Goal: Task Accomplishment & Management: Manage account settings

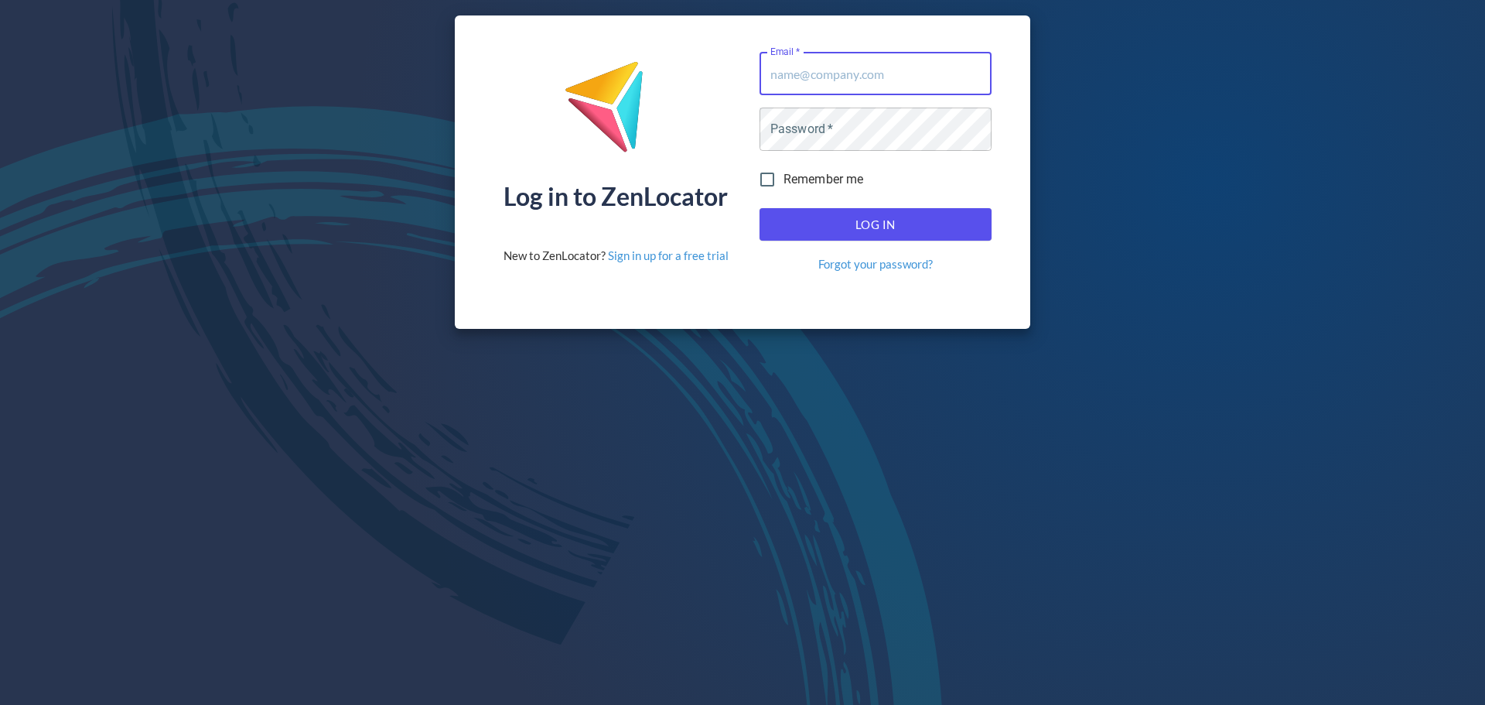
click at [886, 71] on input "Email   *" at bounding box center [876, 73] width 232 height 43
type input "[EMAIL_ADDRESS][DOMAIN_NAME]"
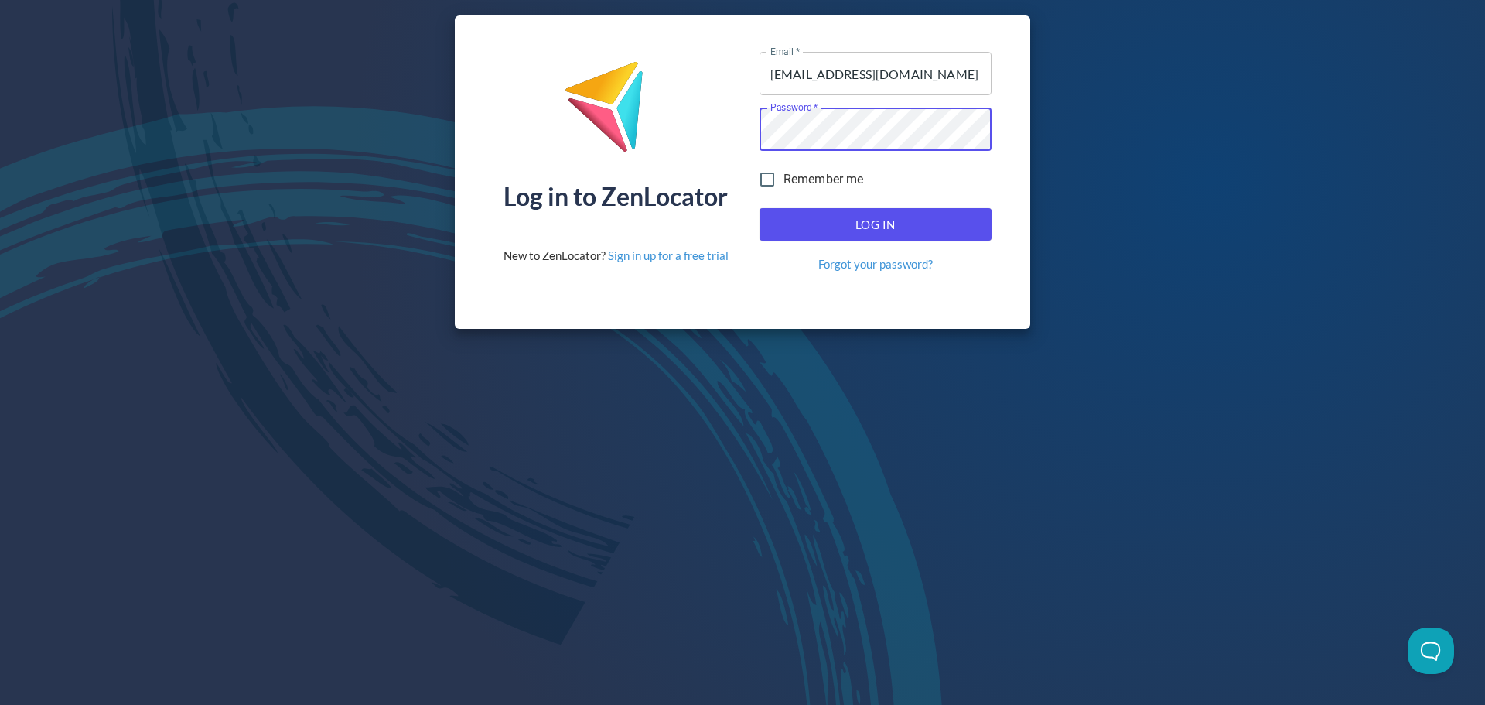
click at [784, 175] on span "Remember me" at bounding box center [824, 179] width 80 height 19
click at [784, 175] on input "Remember me" at bounding box center [767, 179] width 32 height 32
checkbox input "true"
click at [815, 243] on div "Log In Forgot your password?" at bounding box center [875, 240] width 244 height 77
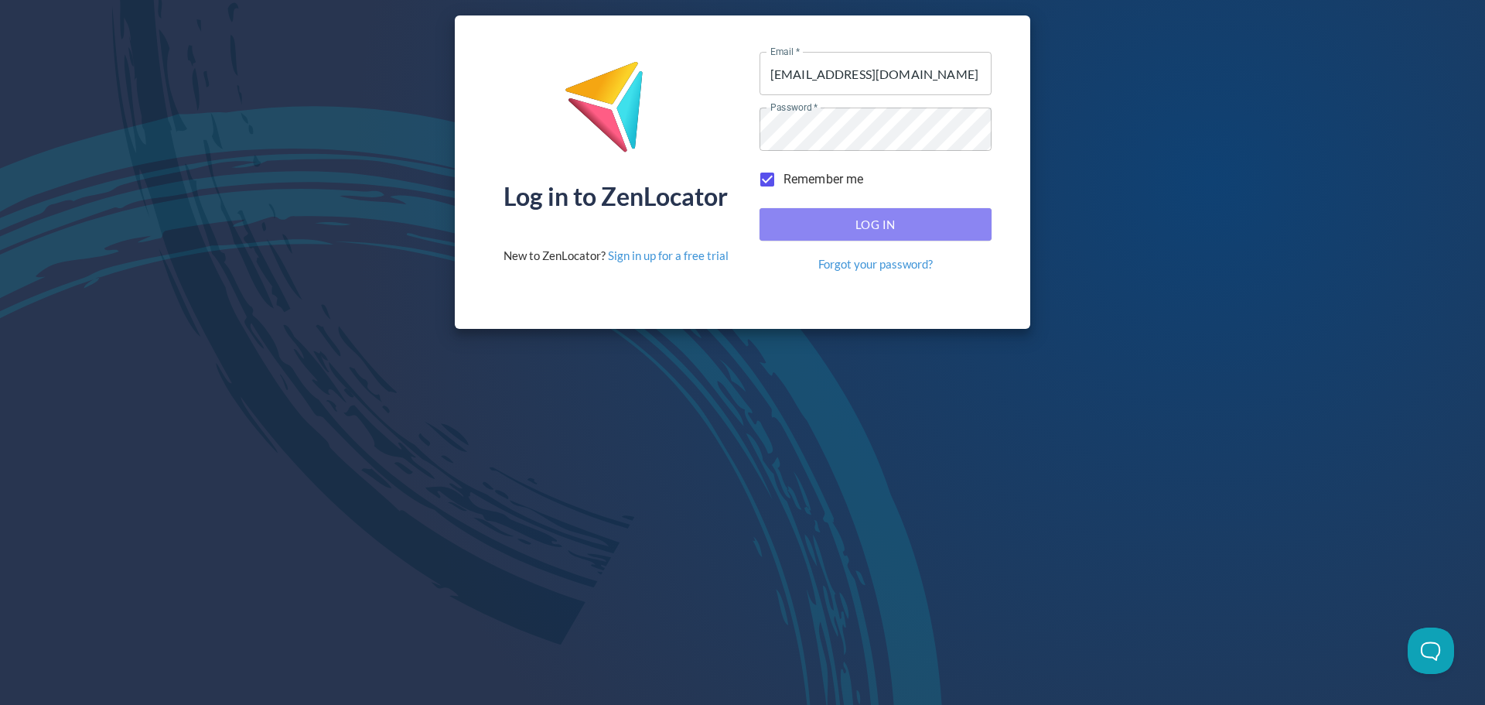
click at [815, 230] on span "Log In" at bounding box center [876, 224] width 198 height 20
click at [859, 224] on span "Log In" at bounding box center [876, 224] width 198 height 20
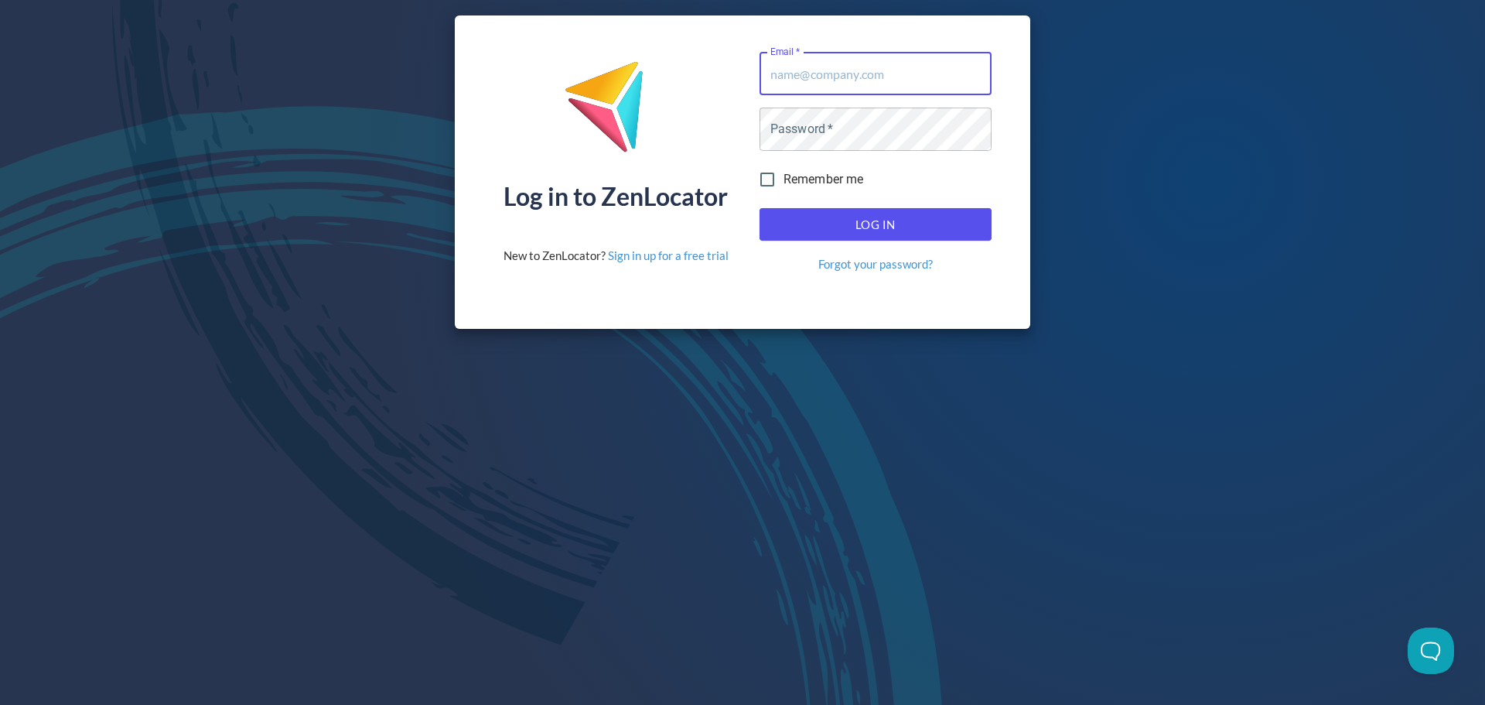
click at [846, 83] on input "Email   *" at bounding box center [876, 73] width 232 height 43
type input "[EMAIL_ADDRESS][DOMAIN_NAME]"
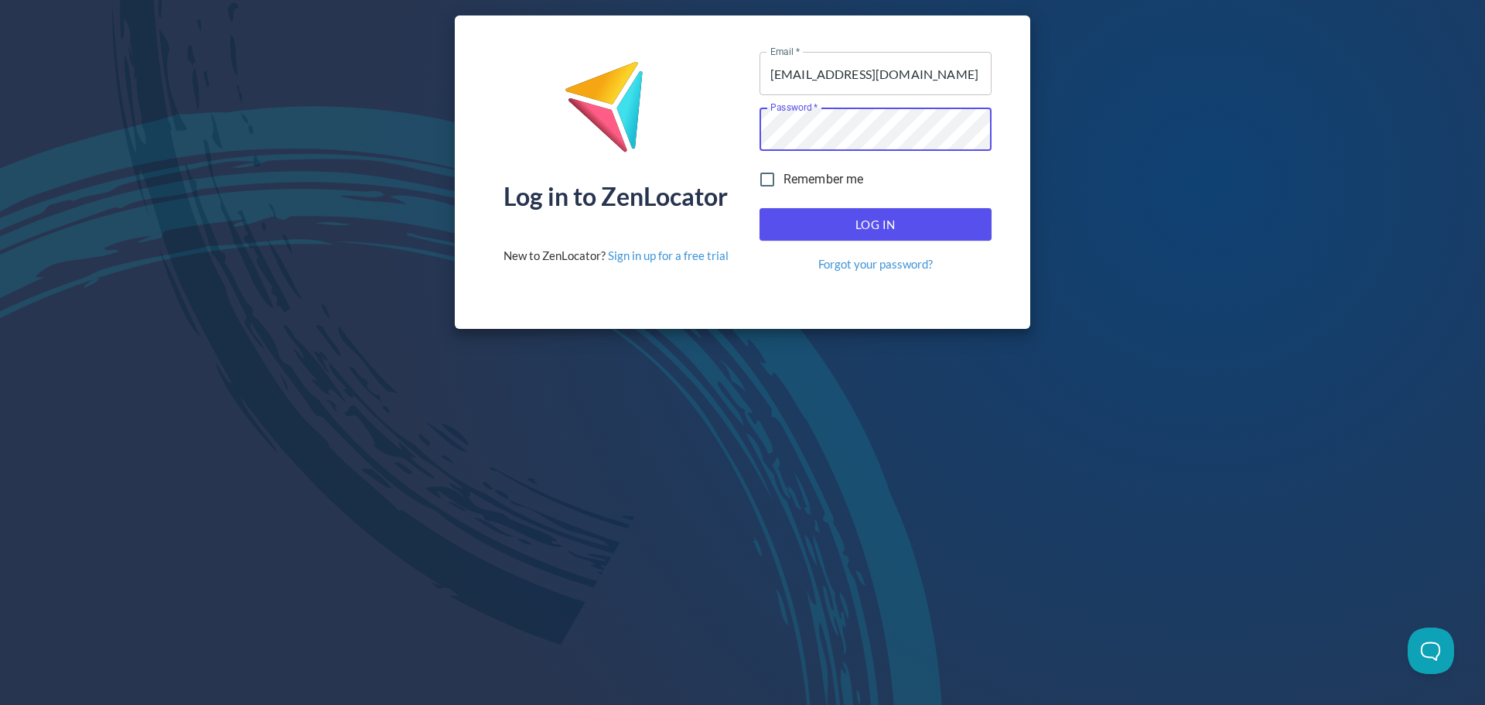
click at [764, 185] on input "Remember me" at bounding box center [767, 179] width 32 height 32
checkbox input "true"
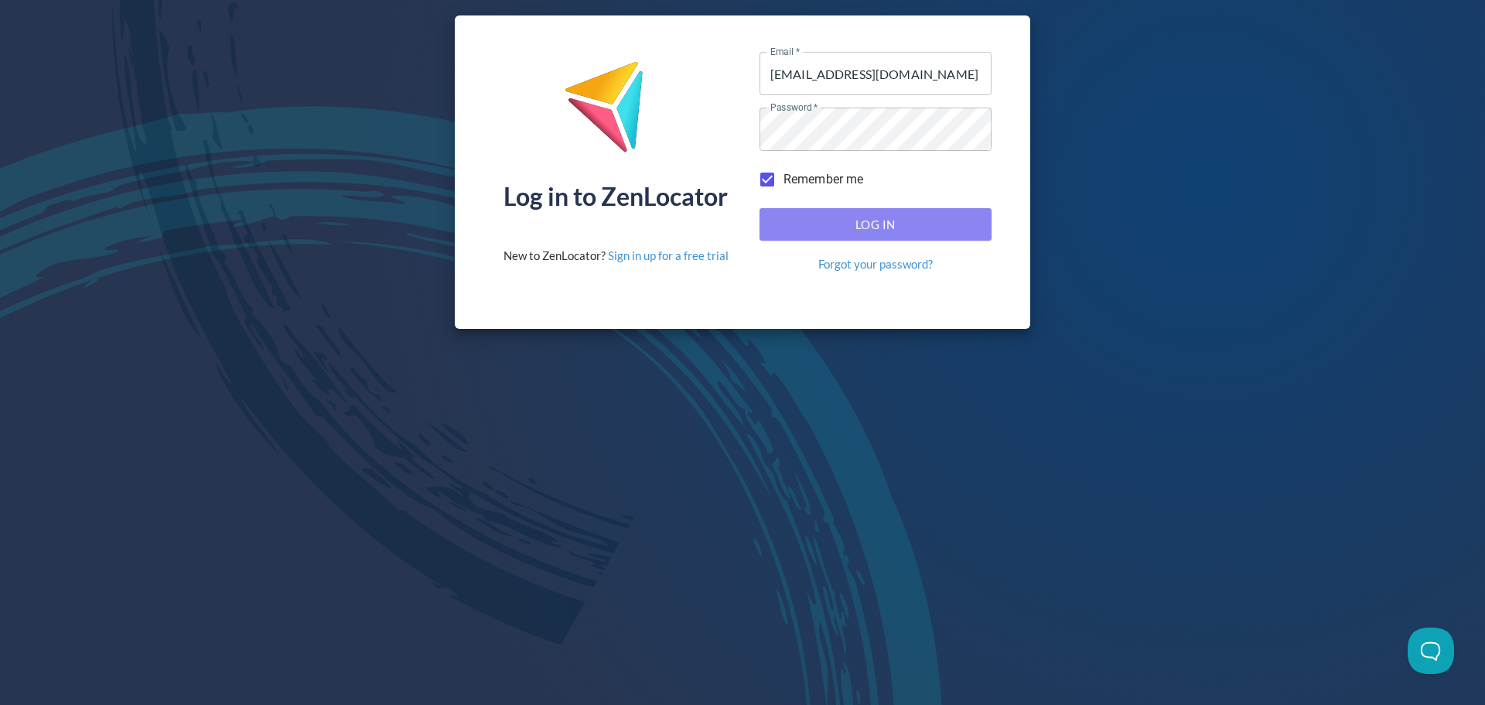
click at [818, 219] on span "Log In" at bounding box center [876, 224] width 198 height 20
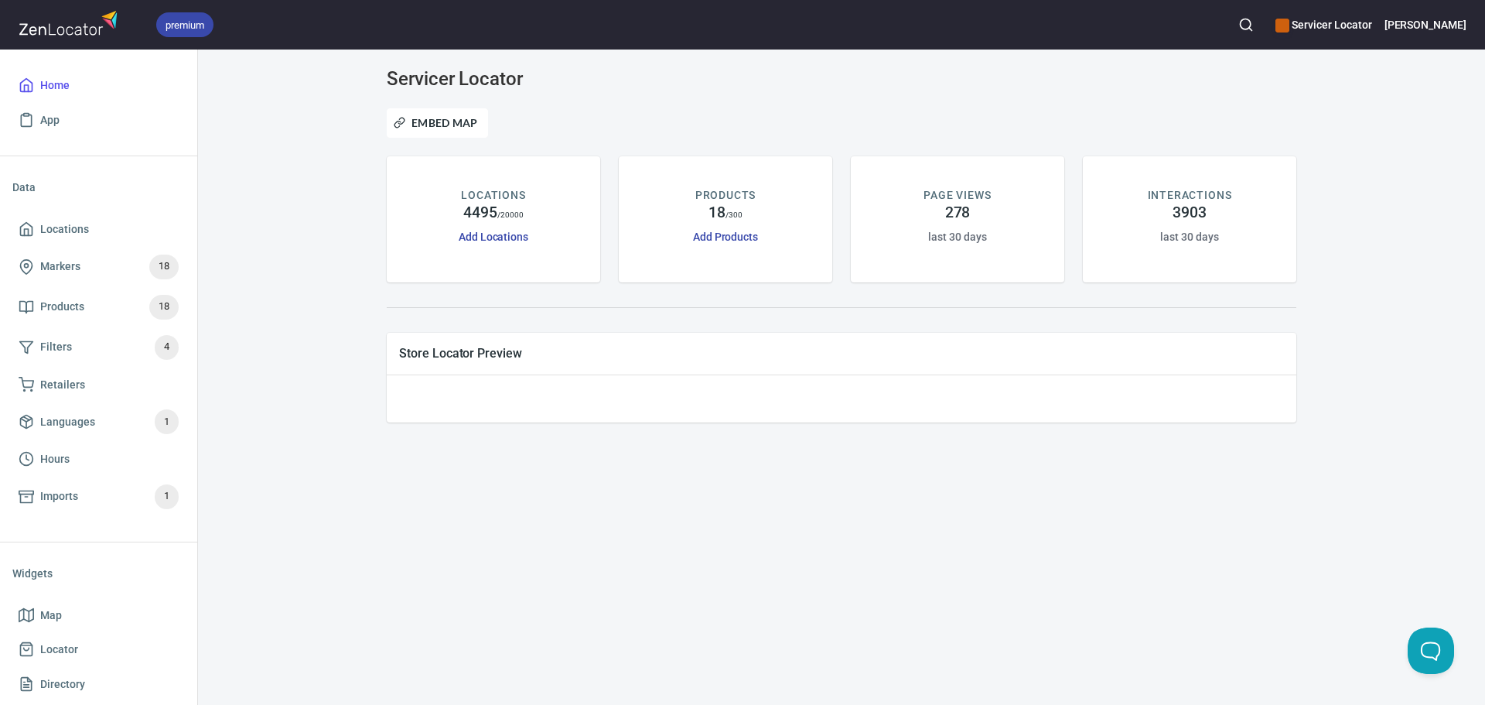
click at [1254, 30] on icon "button" at bounding box center [1245, 24] width 15 height 15
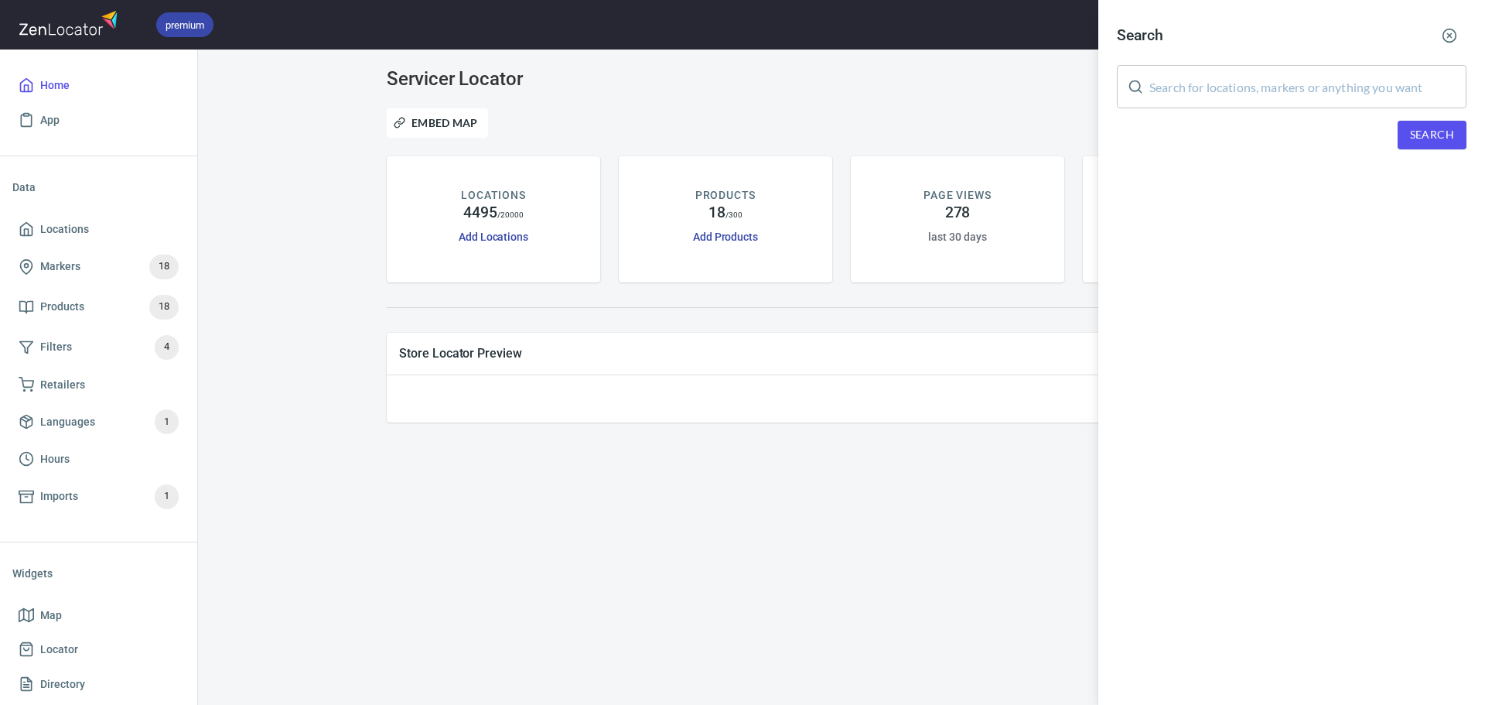
click at [1213, 87] on input "text" at bounding box center [1307, 86] width 317 height 43
type input "a"
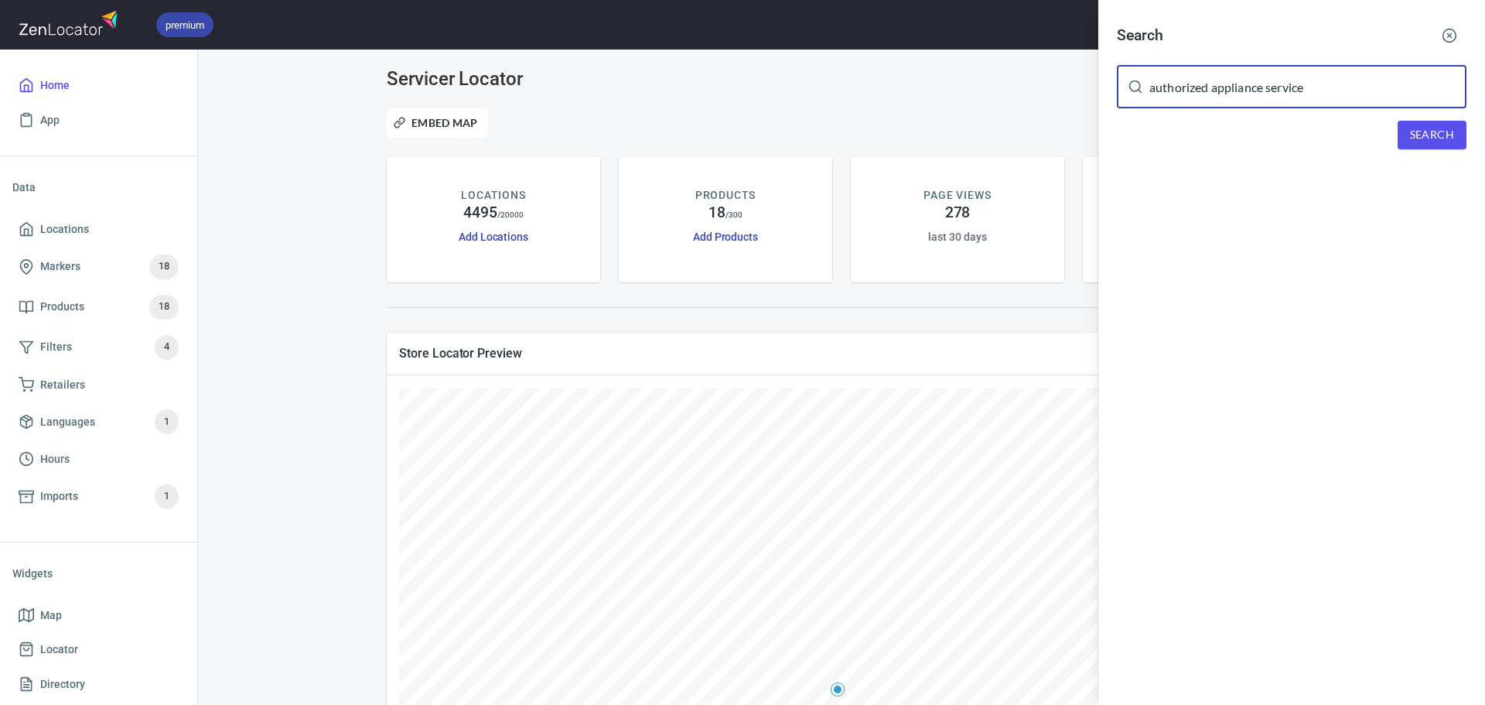
type input "authorized appliance service"
click at [1435, 132] on span "Search" at bounding box center [1432, 134] width 44 height 19
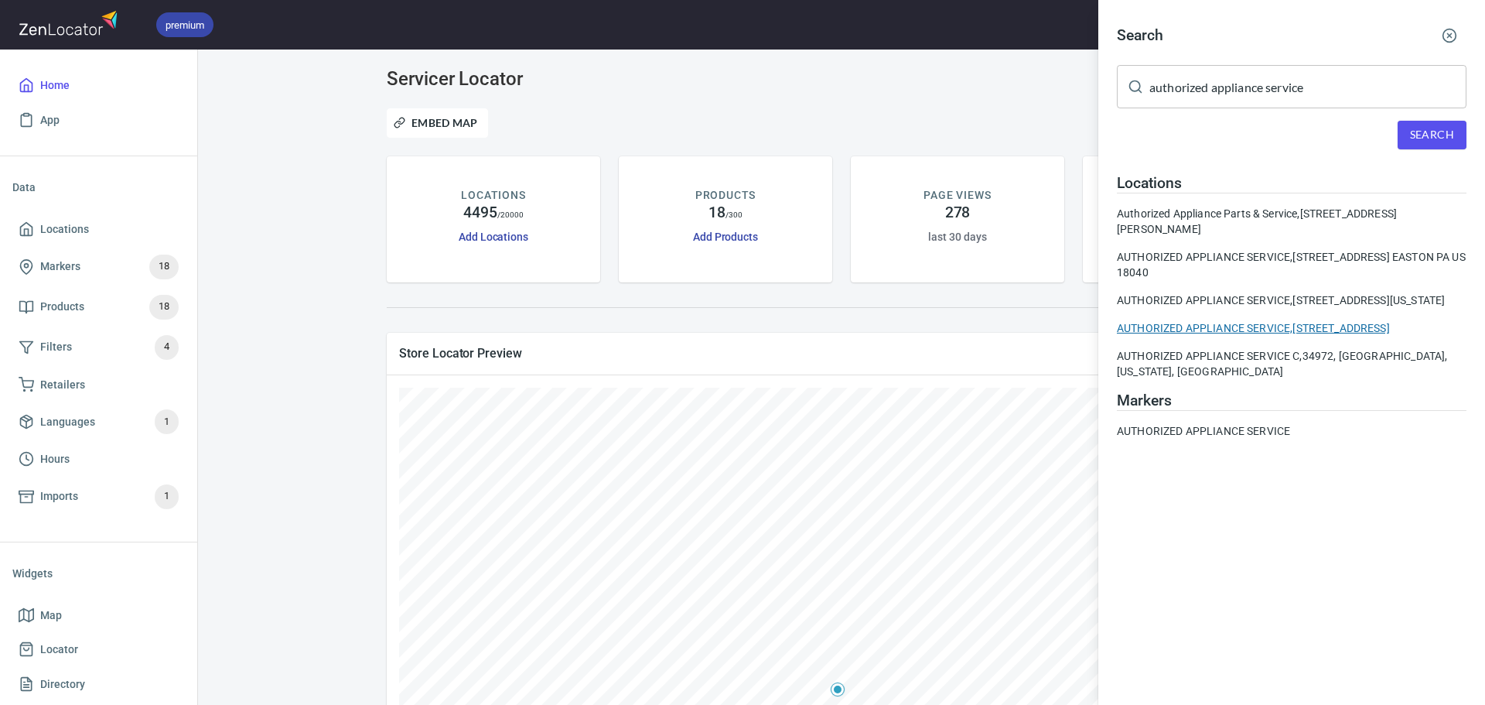
click at [1357, 336] on div "AUTHORIZED APPLIANCE SERVICE, [STREET_ADDRESS]" at bounding box center [1292, 327] width 350 height 15
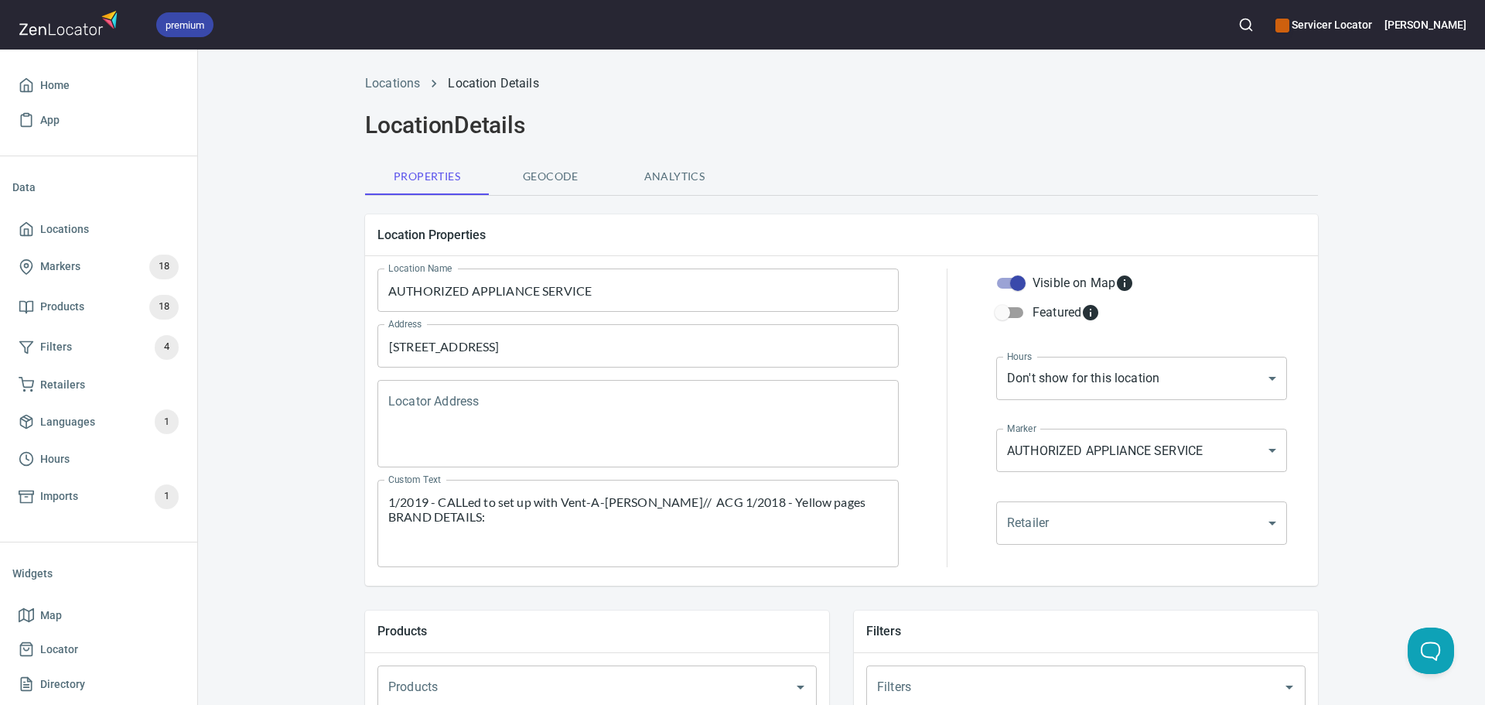
click at [388, 504] on textarea "1/2019 - CALLed to set up with Vent-A-[PERSON_NAME]// ACG 1/2018 - Yellow pages…" at bounding box center [638, 523] width 500 height 59
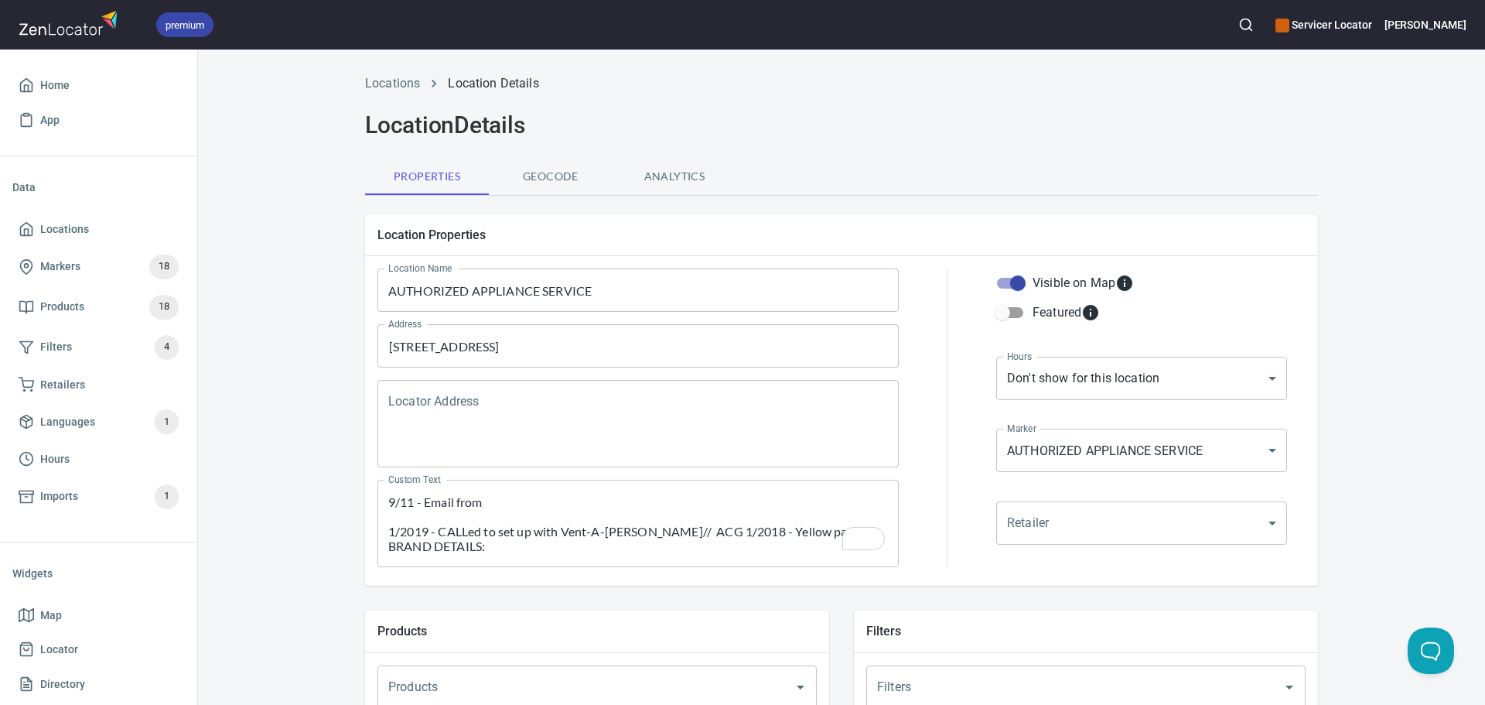
click at [510, 514] on textarea "9/11 - Email from 1/2019 - CALLed to set up with Vent-A-[PERSON_NAME]// ACG 1/2…" at bounding box center [638, 523] width 500 height 59
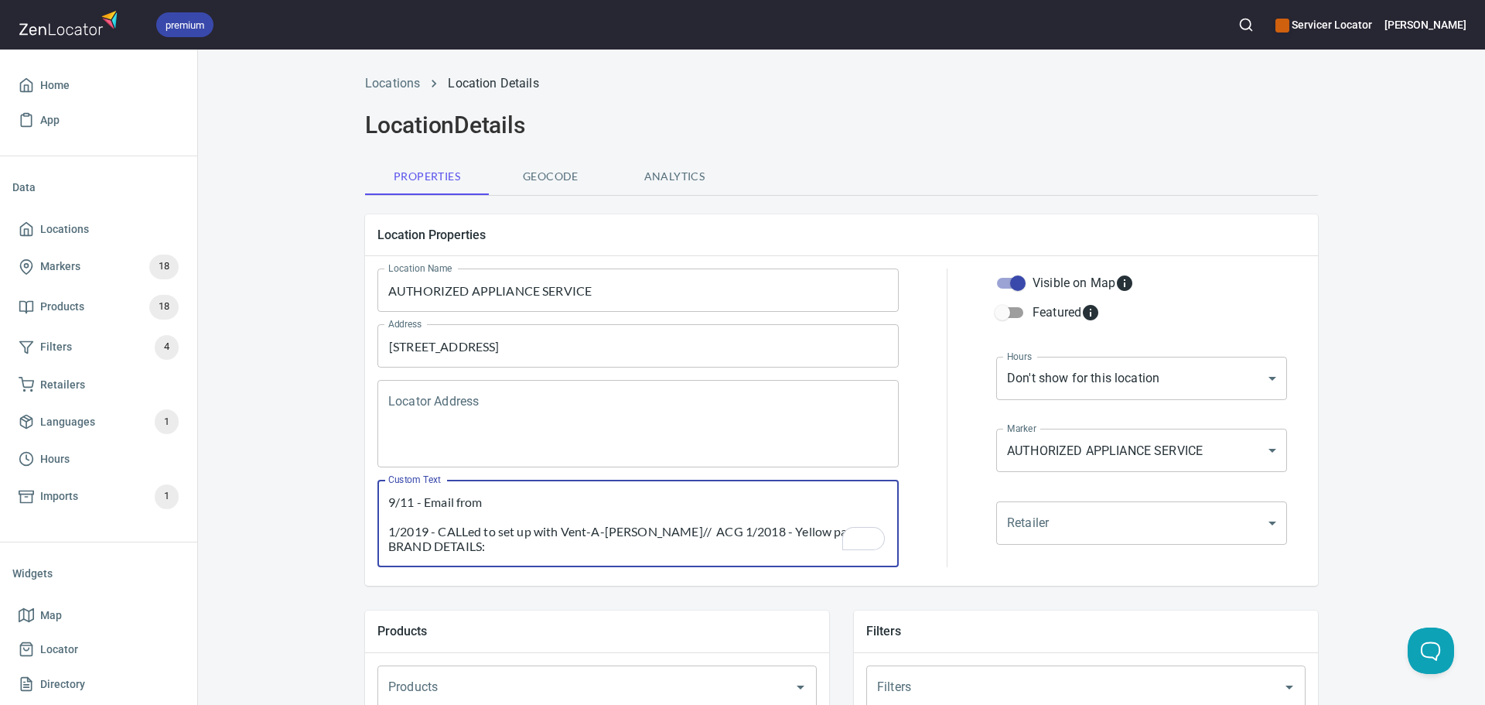
click at [511, 503] on textarea "9/11 - Email from 1/2019 - CALLed to set up with Vent-A-[PERSON_NAME]// ACG 1/2…" at bounding box center [638, 523] width 500 height 59
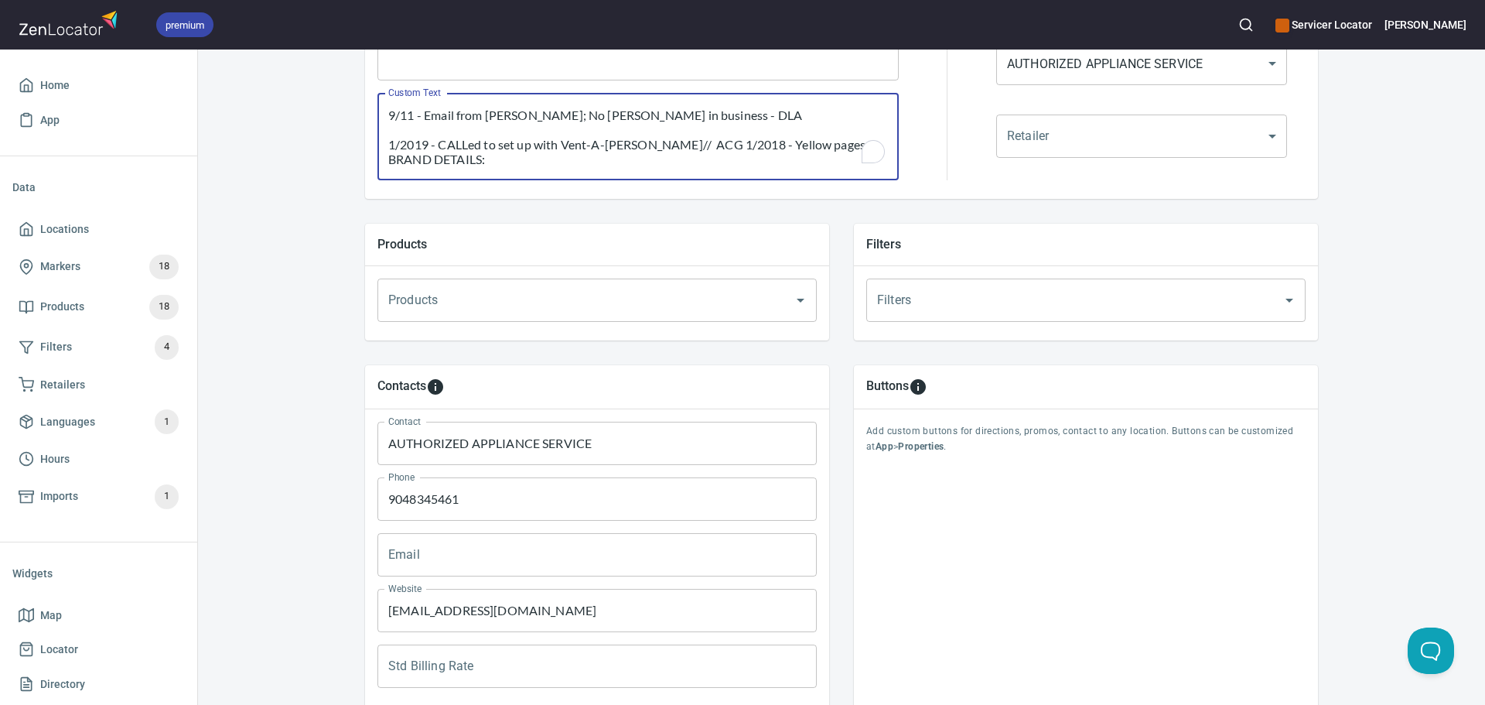
scroll to position [528, 0]
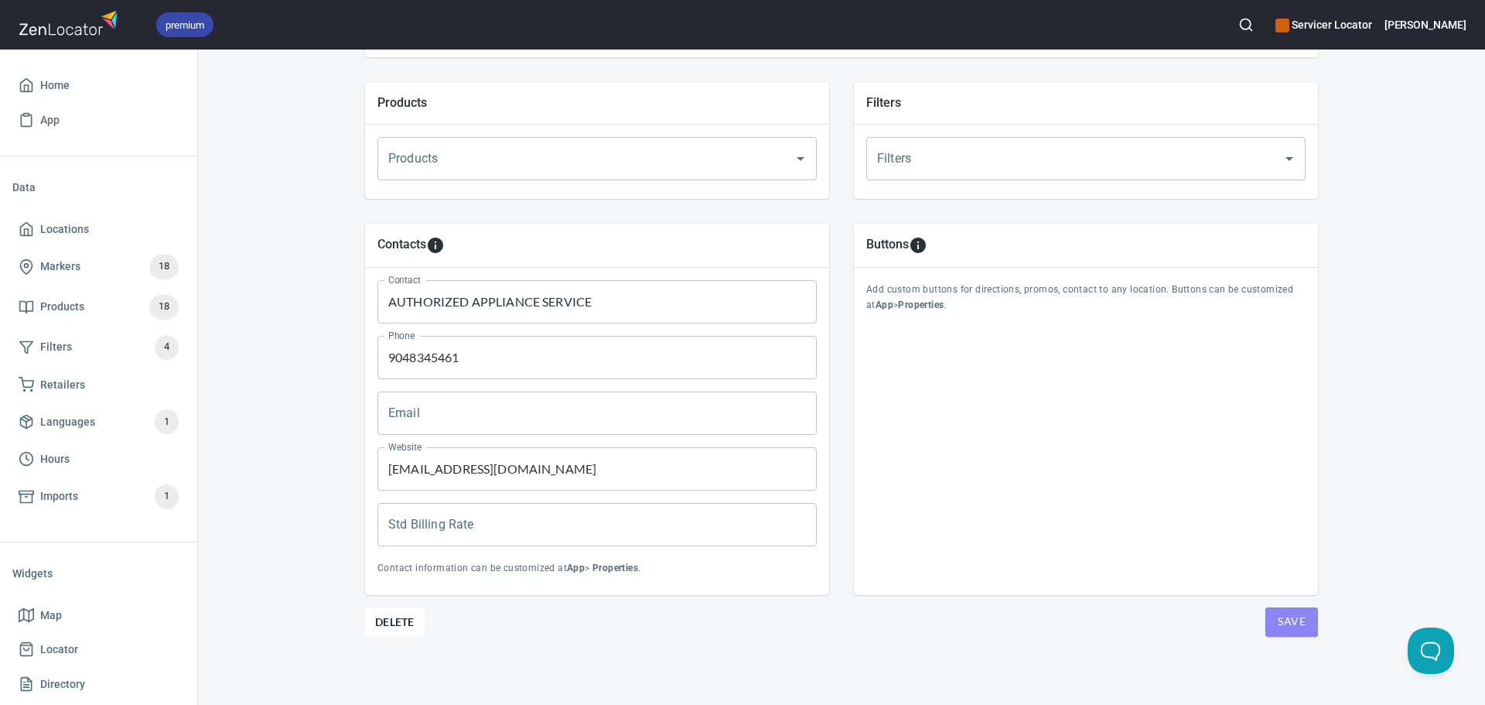
click at [1312, 619] on button "Save" at bounding box center [1292, 621] width 53 height 29
click at [1266, 619] on button "Save" at bounding box center [1292, 621] width 53 height 29
click at [1272, 619] on button "Save" at bounding box center [1292, 621] width 53 height 29
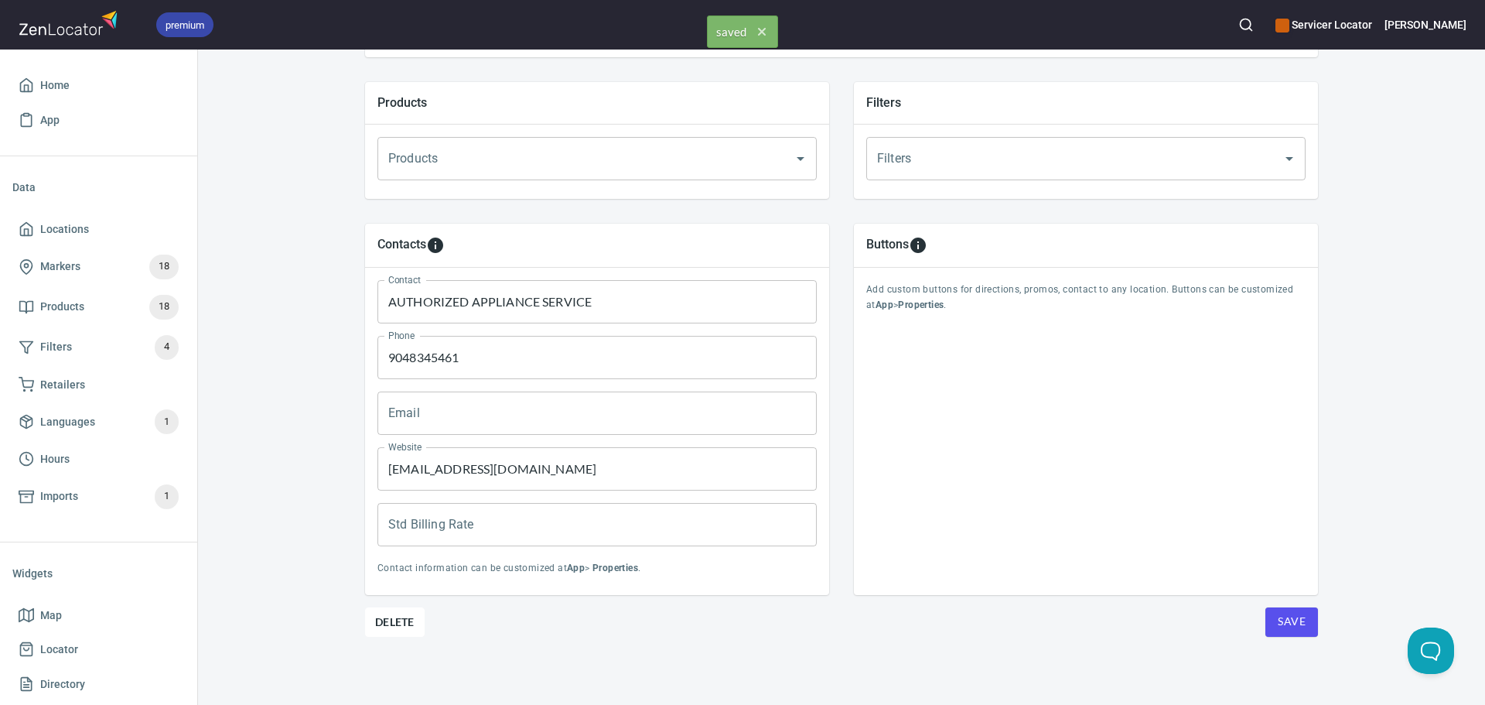
click at [1272, 619] on button "Save" at bounding box center [1292, 621] width 53 height 29
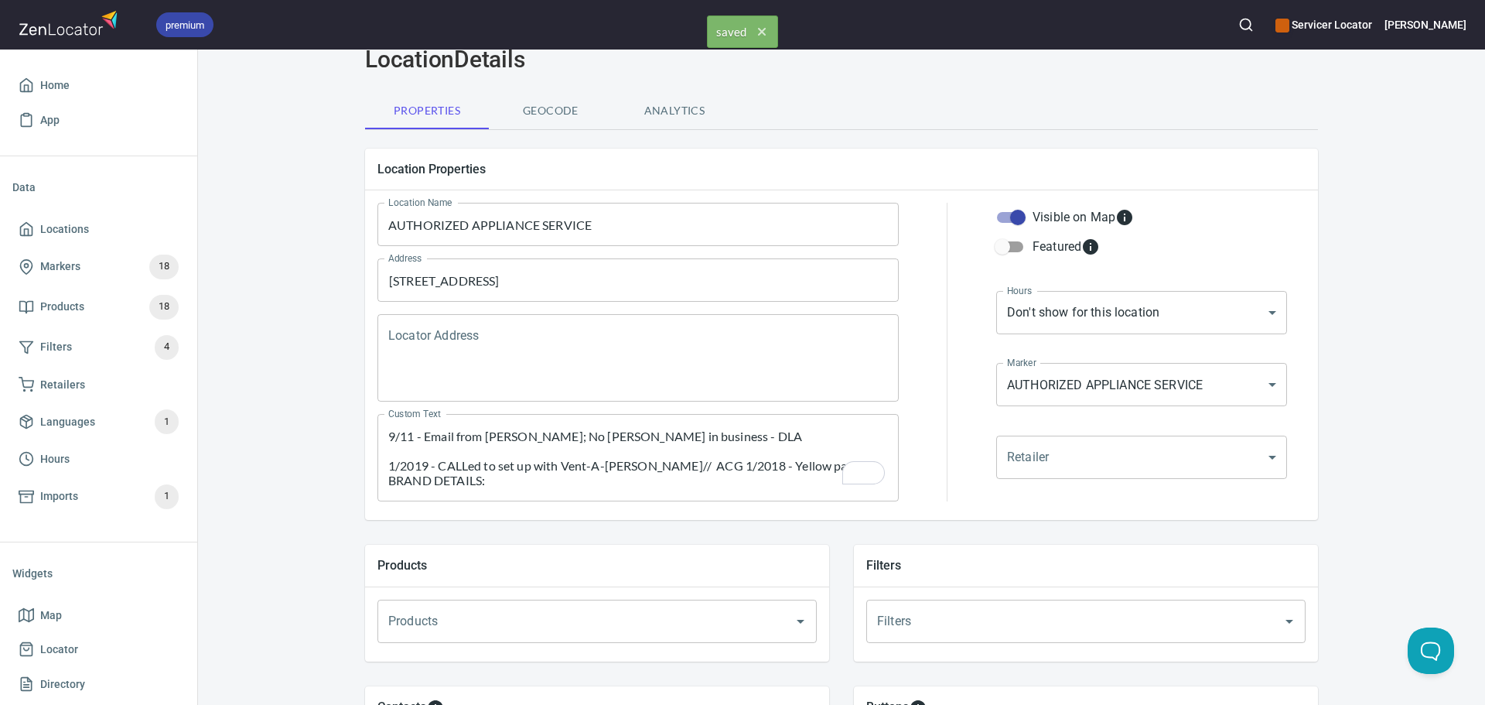
scroll to position [0, 0]
click at [408, 438] on textarea "9/11 - Email from [PERSON_NAME]; No [PERSON_NAME] in business - DLA 1/2019 - CA…" at bounding box center [638, 459] width 500 height 59
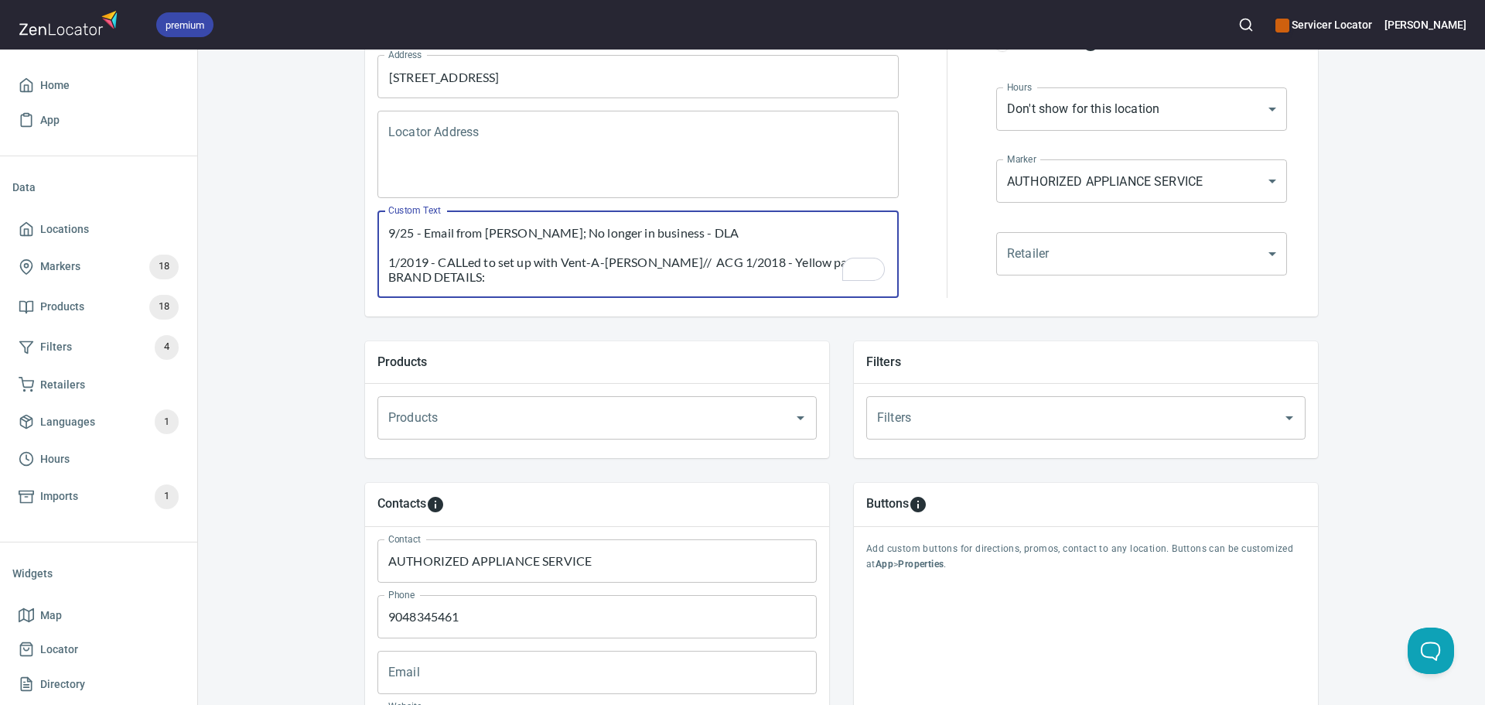
scroll to position [299, 0]
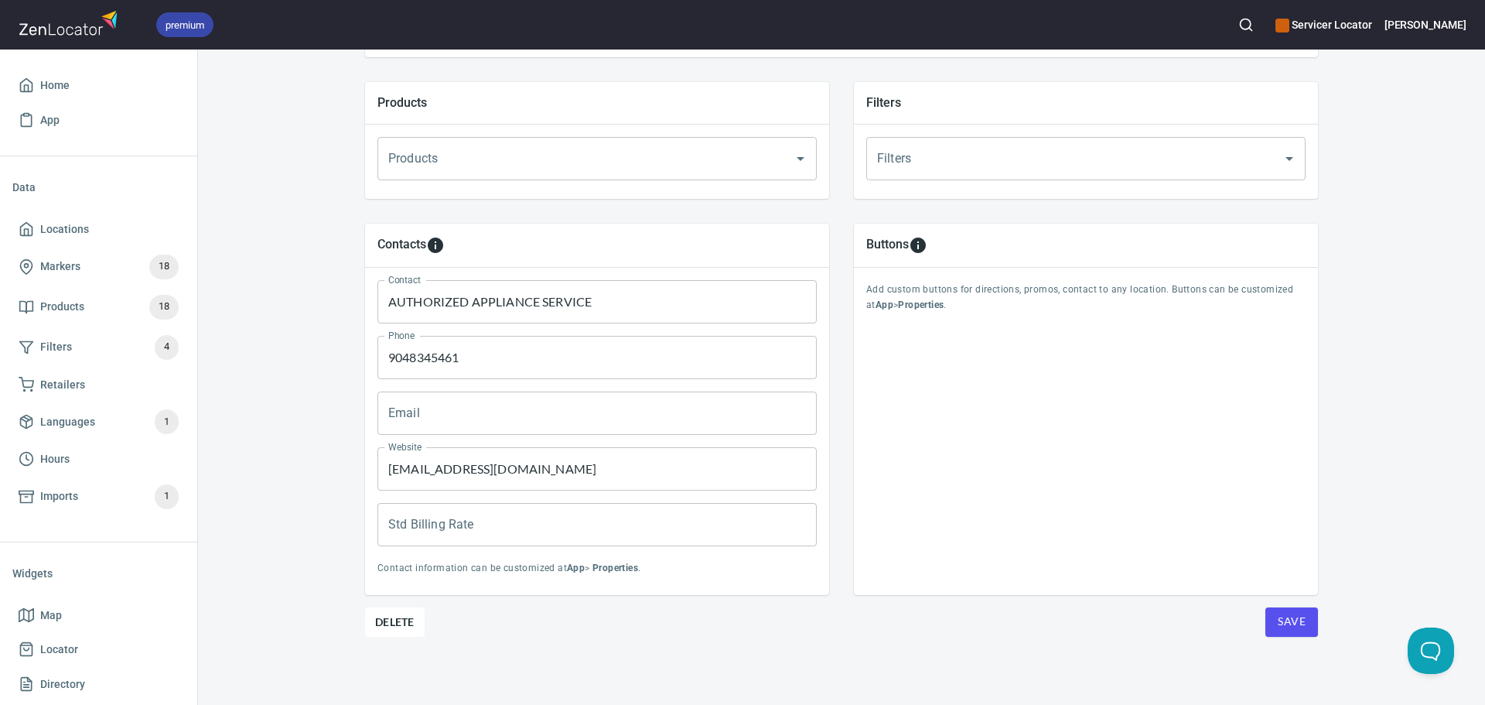
type textarea "9/25 - Email from [PERSON_NAME]; No longer in business - DLA 1/2019 - CALLed to…"
click at [1275, 609] on button "Save" at bounding box center [1292, 621] width 53 height 29
click at [1275, 610] on button "Save" at bounding box center [1292, 621] width 53 height 29
